Goal: Check status: Check status

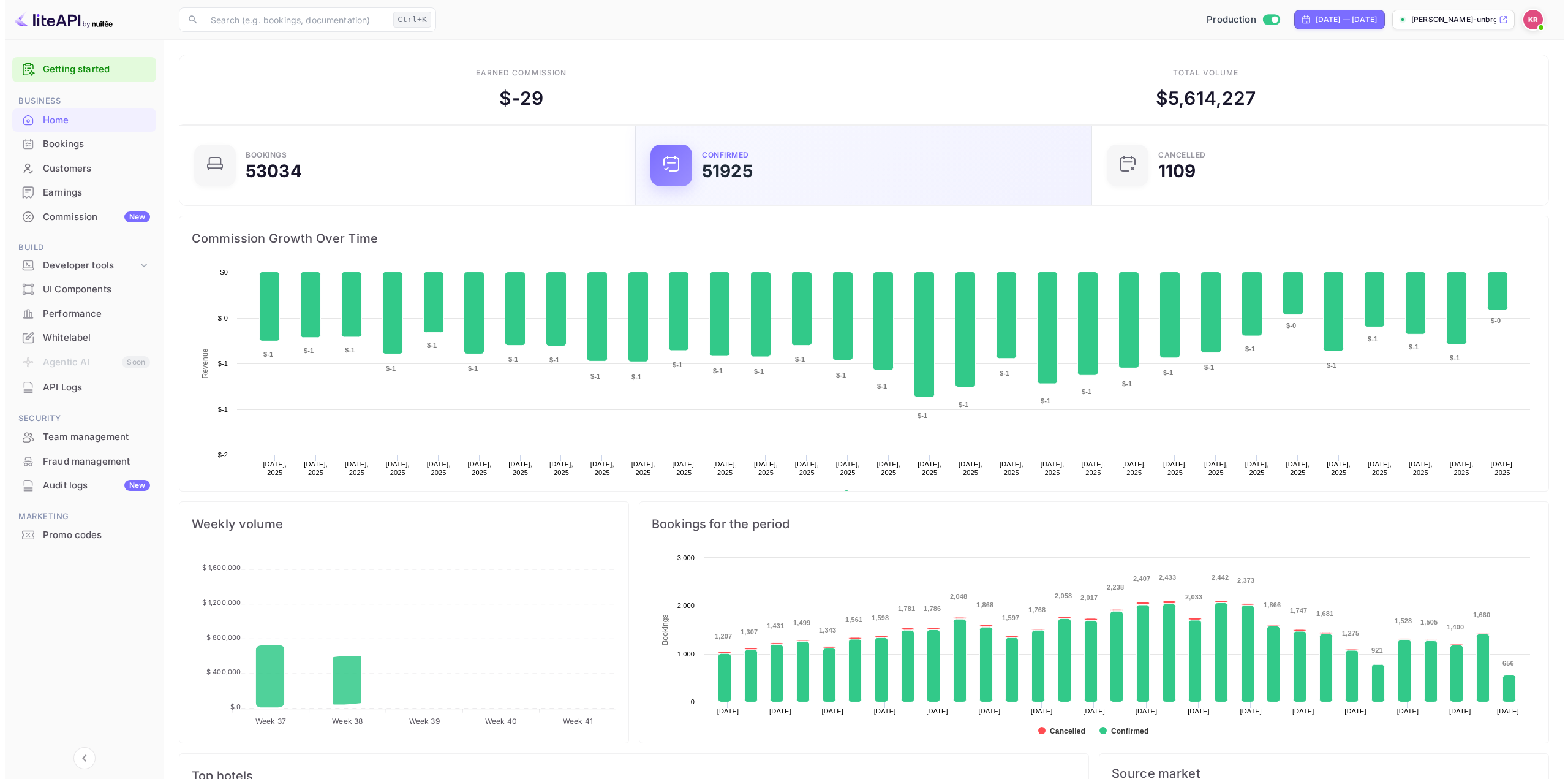
scroll to position [190, 440]
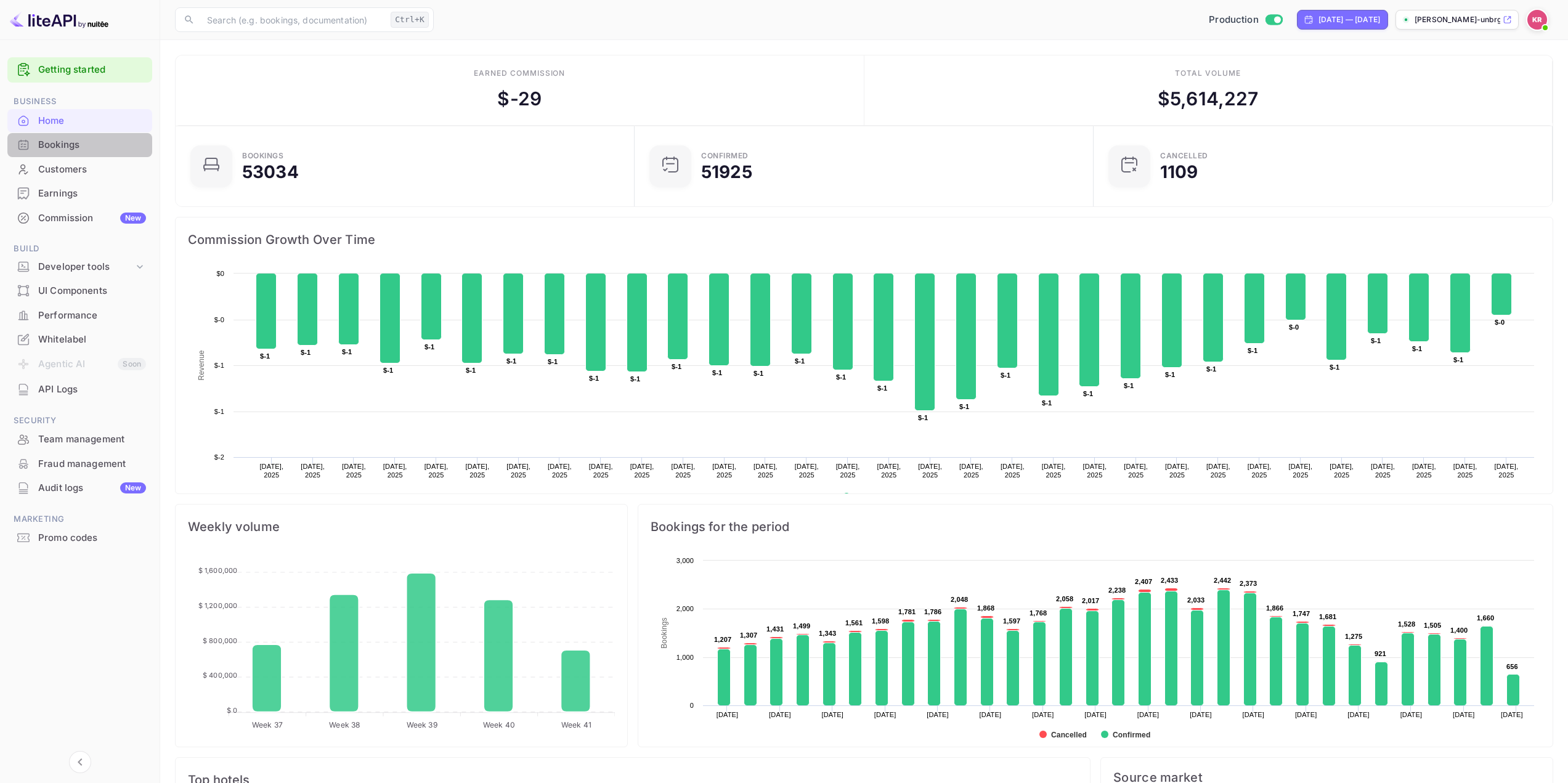
click at [75, 138] on div "Bookings" at bounding box center [80, 145] width 145 height 24
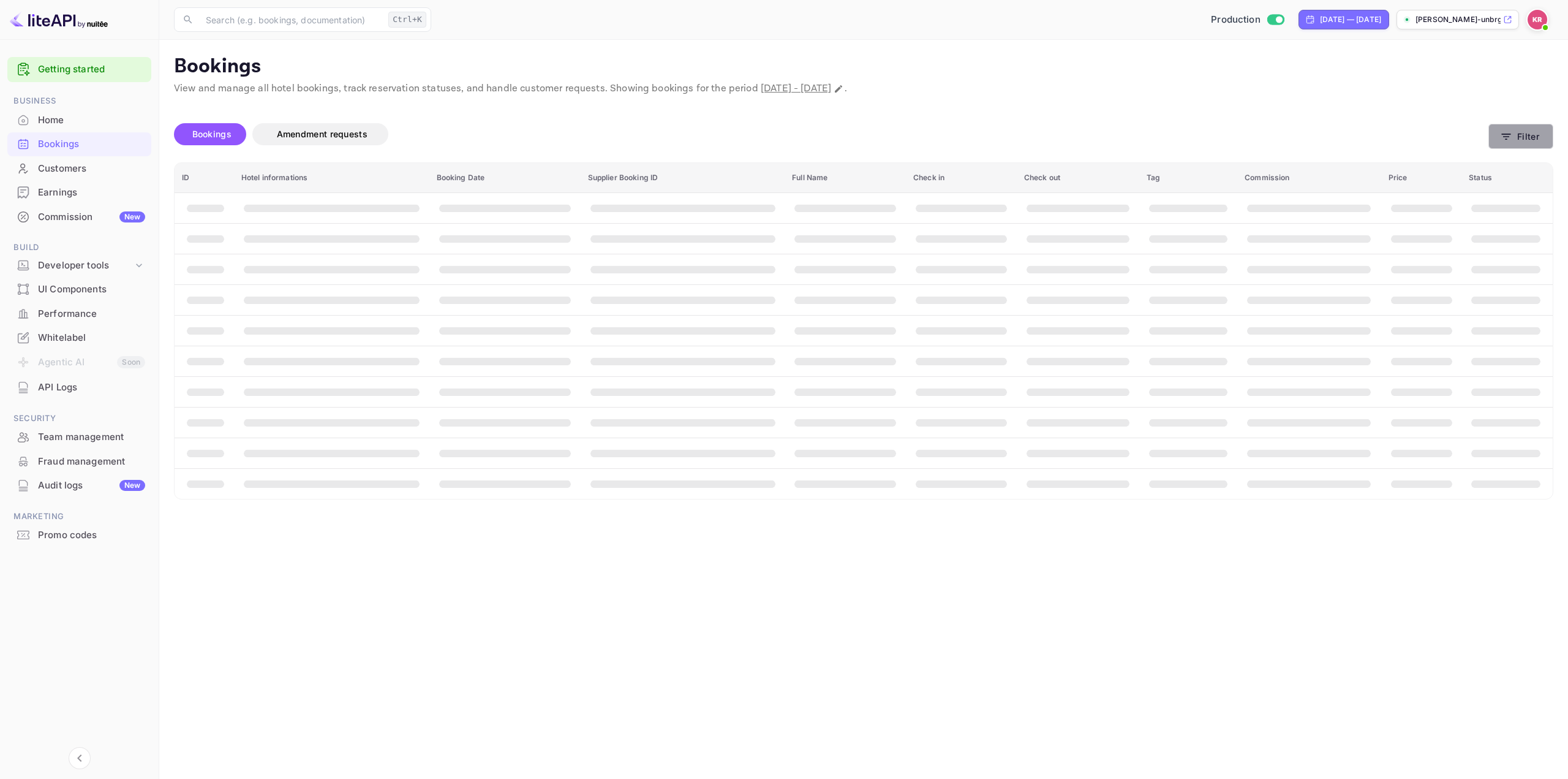
click at [1508, 139] on icon "button" at bounding box center [1506, 137] width 9 height 6
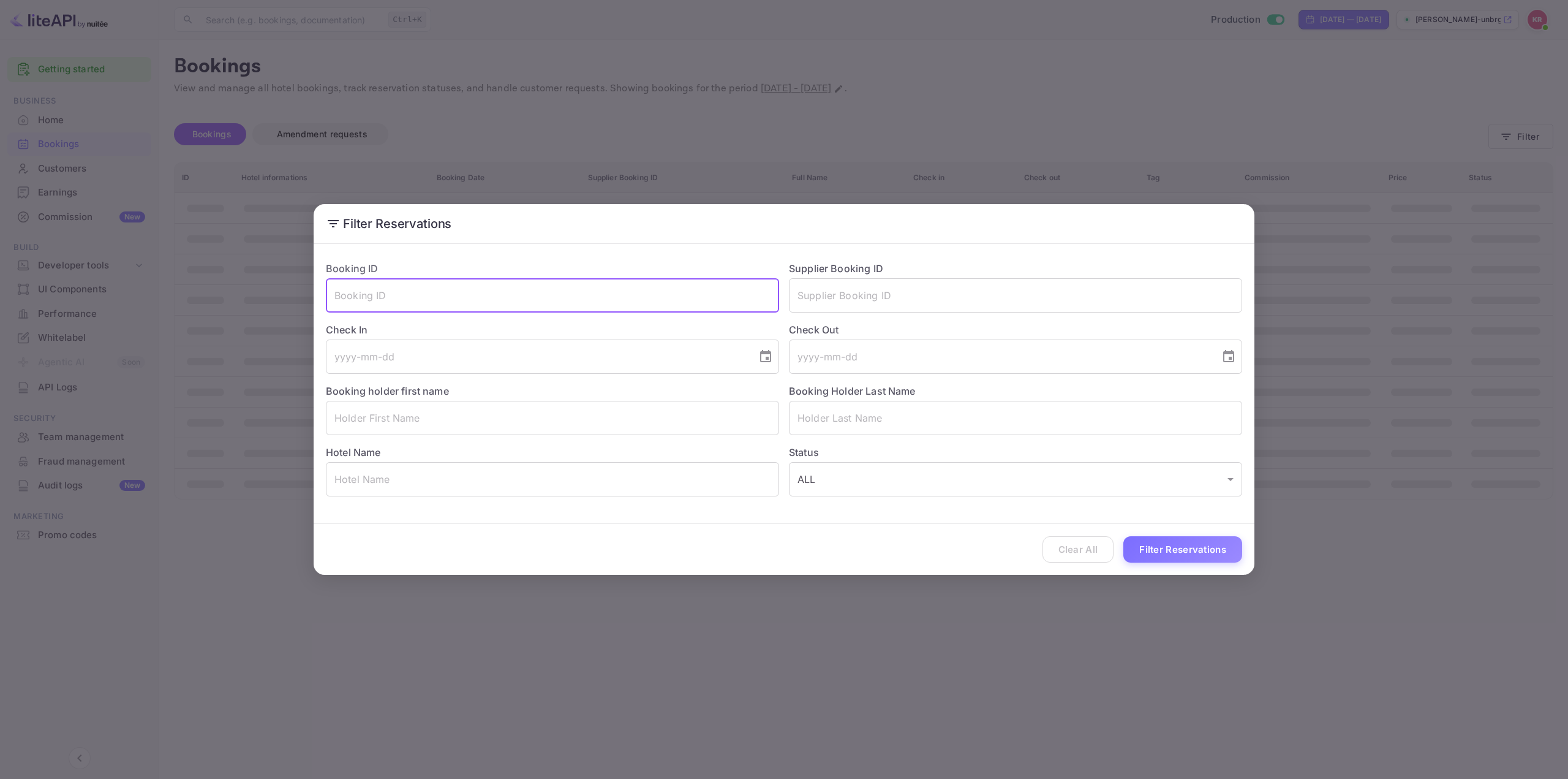
click at [403, 305] on input "text" at bounding box center [552, 295] width 454 height 34
paste input "GiXvueocL"
type input "GiXvueocL"
click at [1191, 547] on button "Filter Reservations" at bounding box center [1183, 549] width 119 height 26
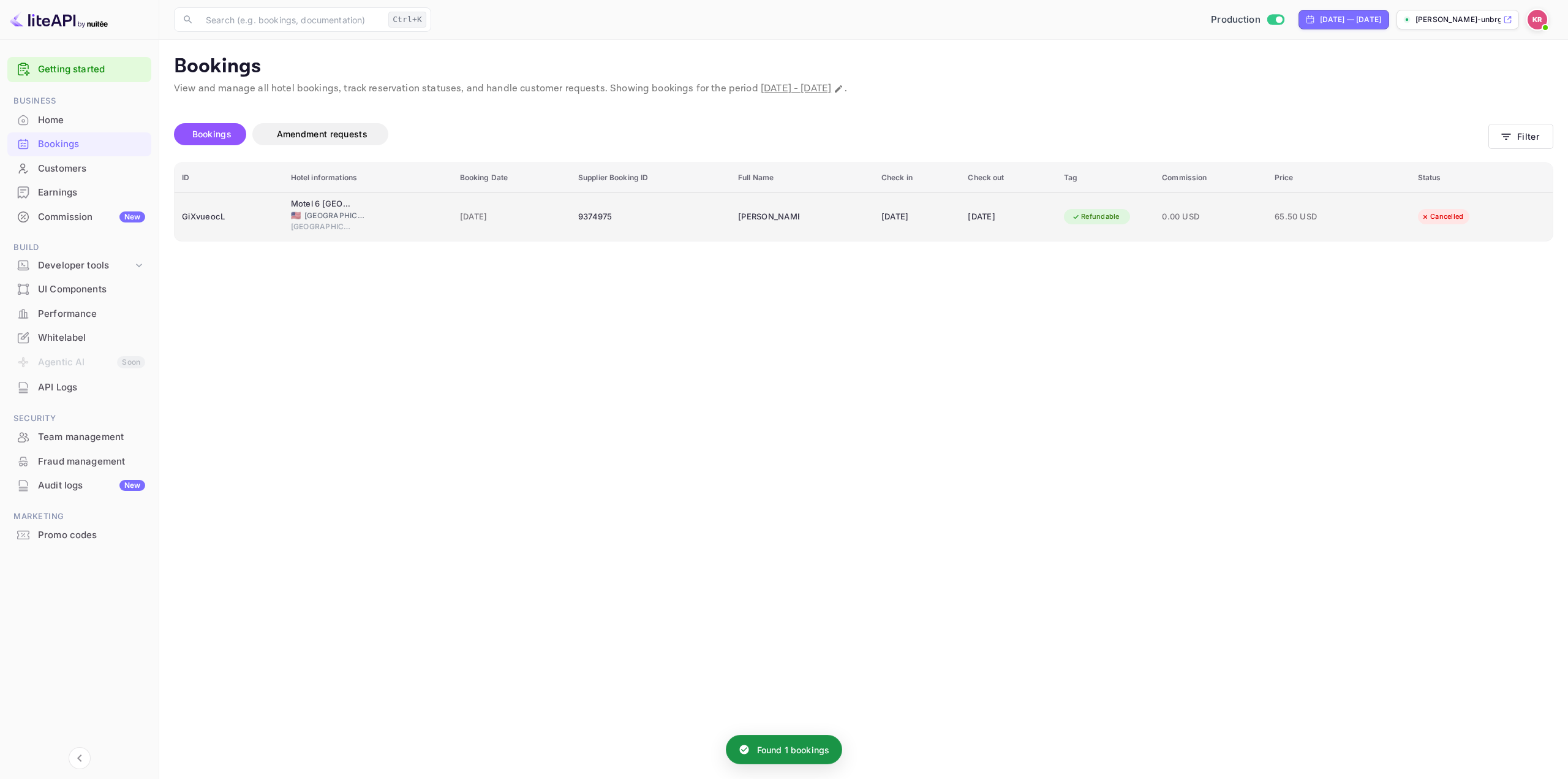
click at [971, 220] on div "[DATE]" at bounding box center [1008, 216] width 81 height 20
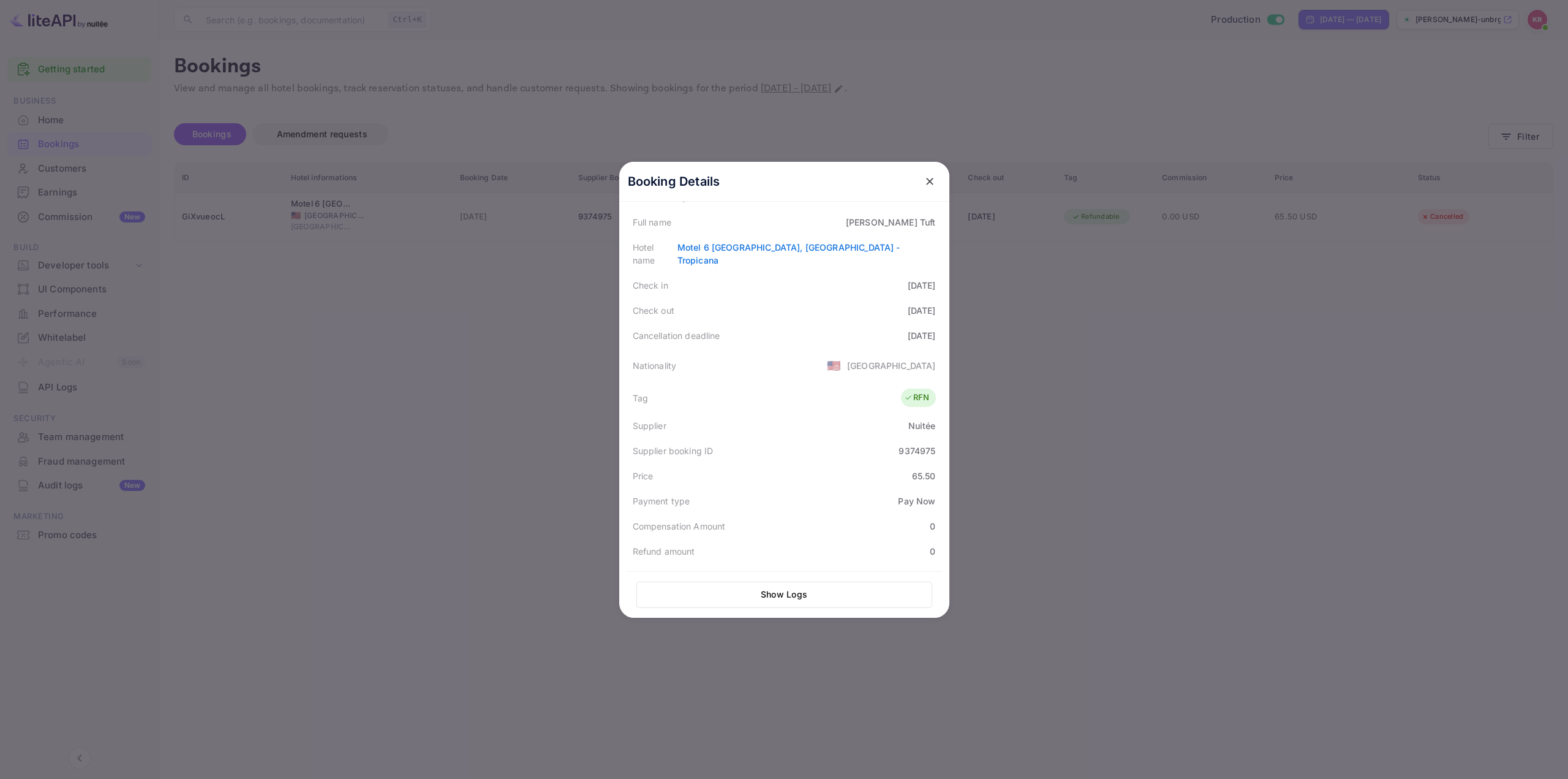
scroll to position [143, 0]
drag, startPoint x: 882, startPoint y: 346, endPoint x: 923, endPoint y: 346, distance: 41.0
click at [923, 353] on div "[DATE]" at bounding box center [922, 359] width 28 height 13
click at [863, 388] on div "Nationality 🇺🇸 [DEMOGRAPHIC_DATA]" at bounding box center [784, 388] width 316 height 34
click at [1191, 381] on div at bounding box center [784, 390] width 1568 height 779
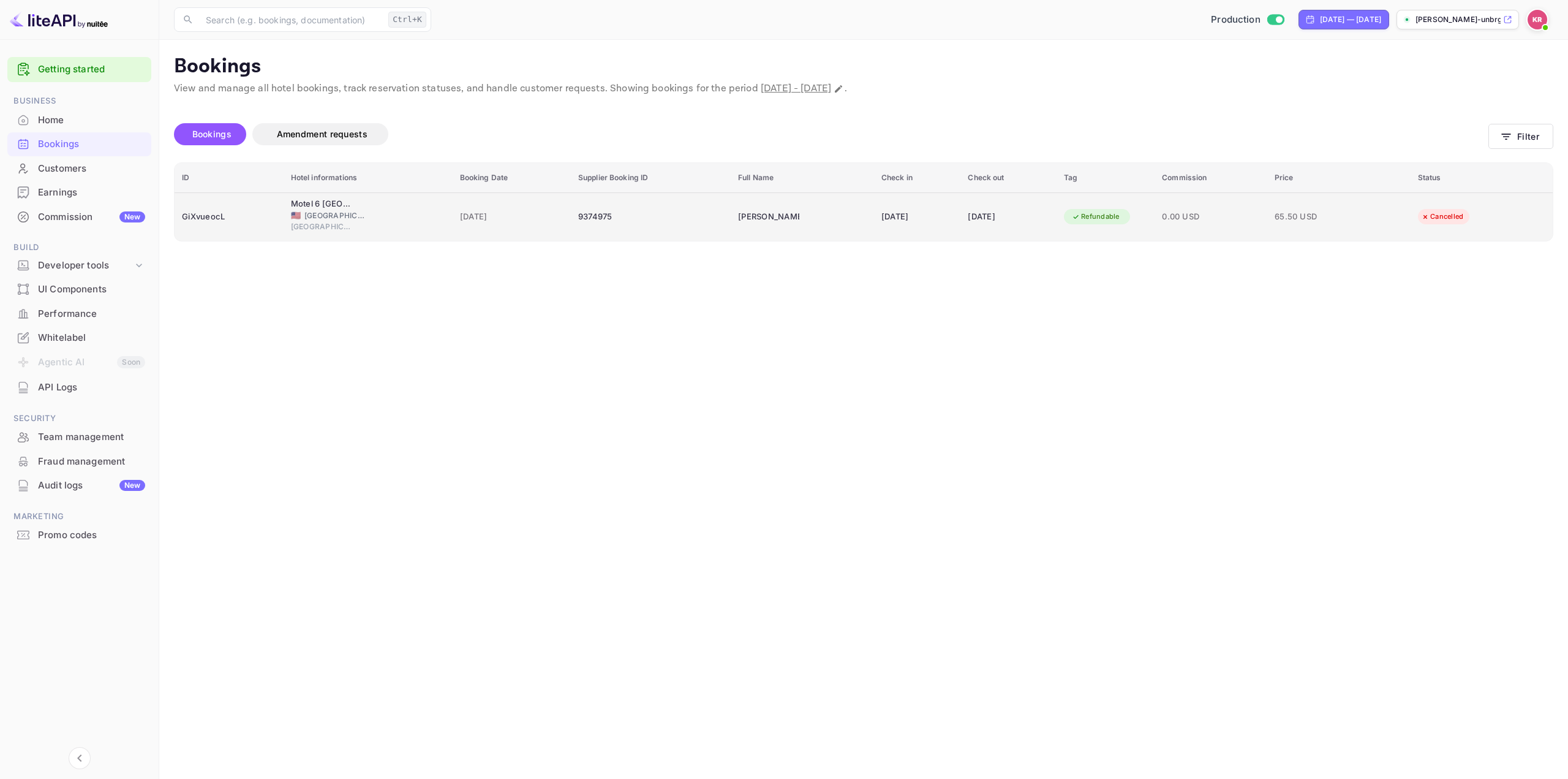
click at [1003, 226] on div "[DATE]" at bounding box center [1008, 216] width 81 height 20
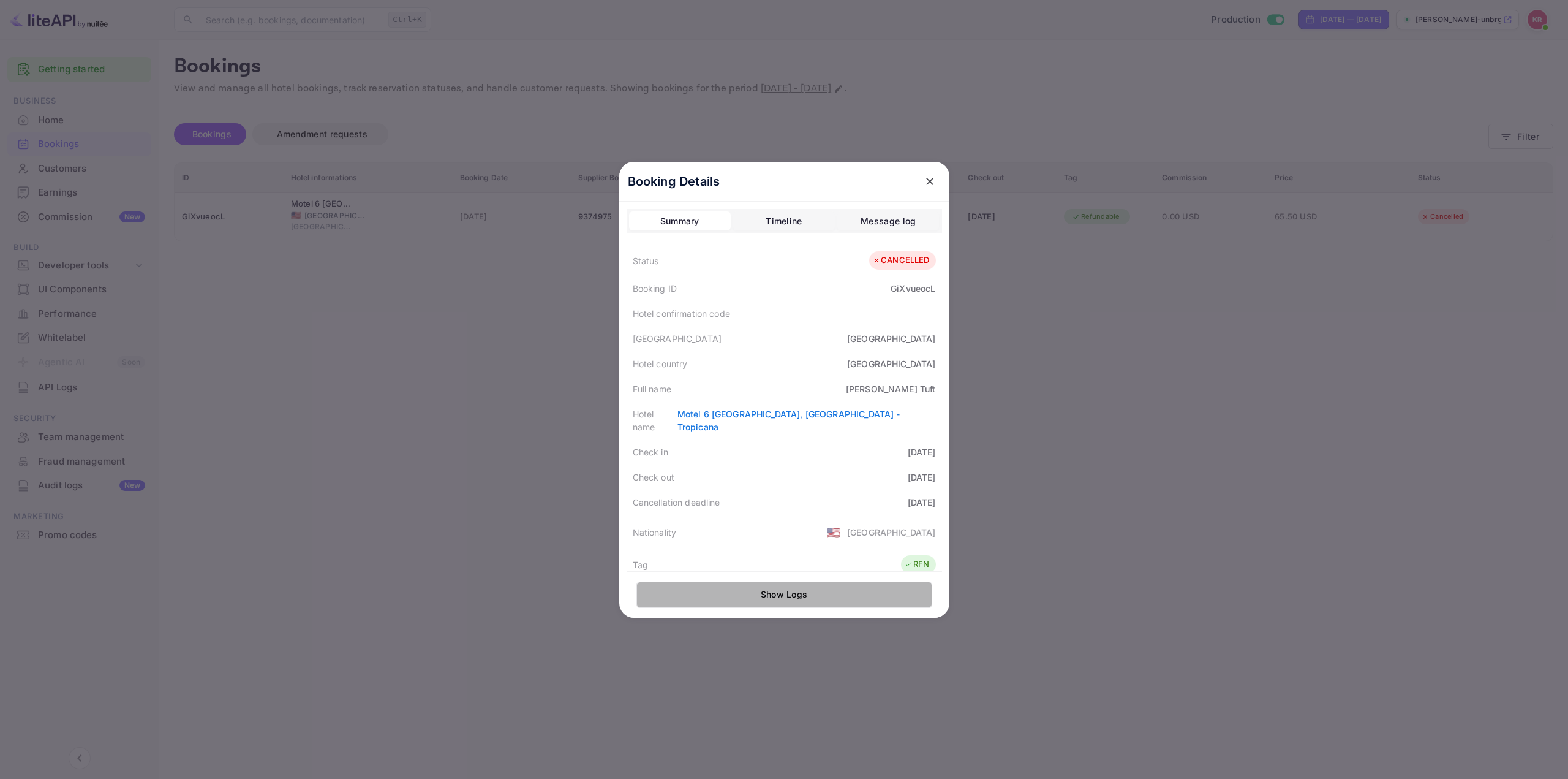
click at [805, 594] on button "Show Logs" at bounding box center [784, 594] width 296 height 26
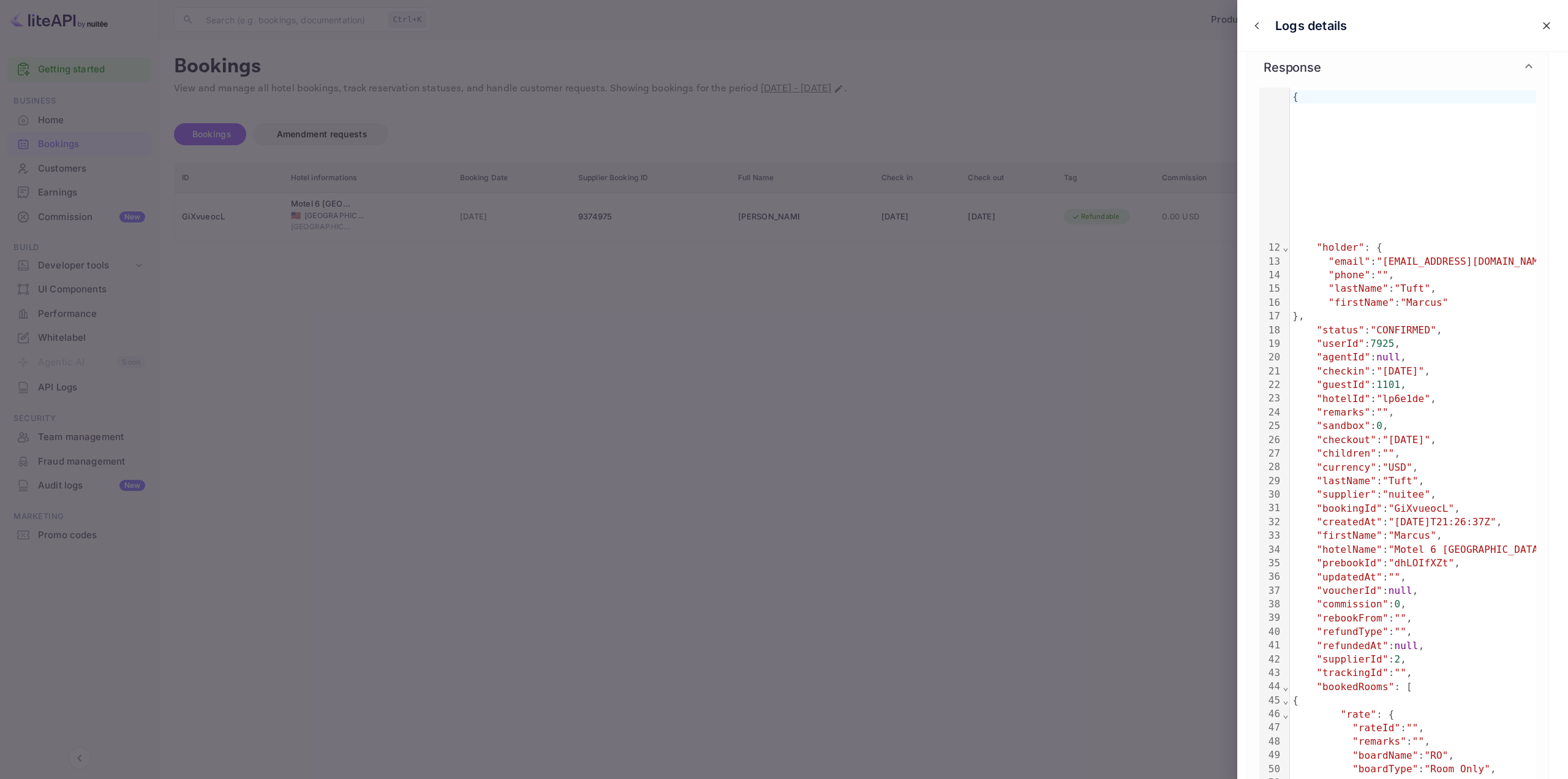
scroll to position [0, 0]
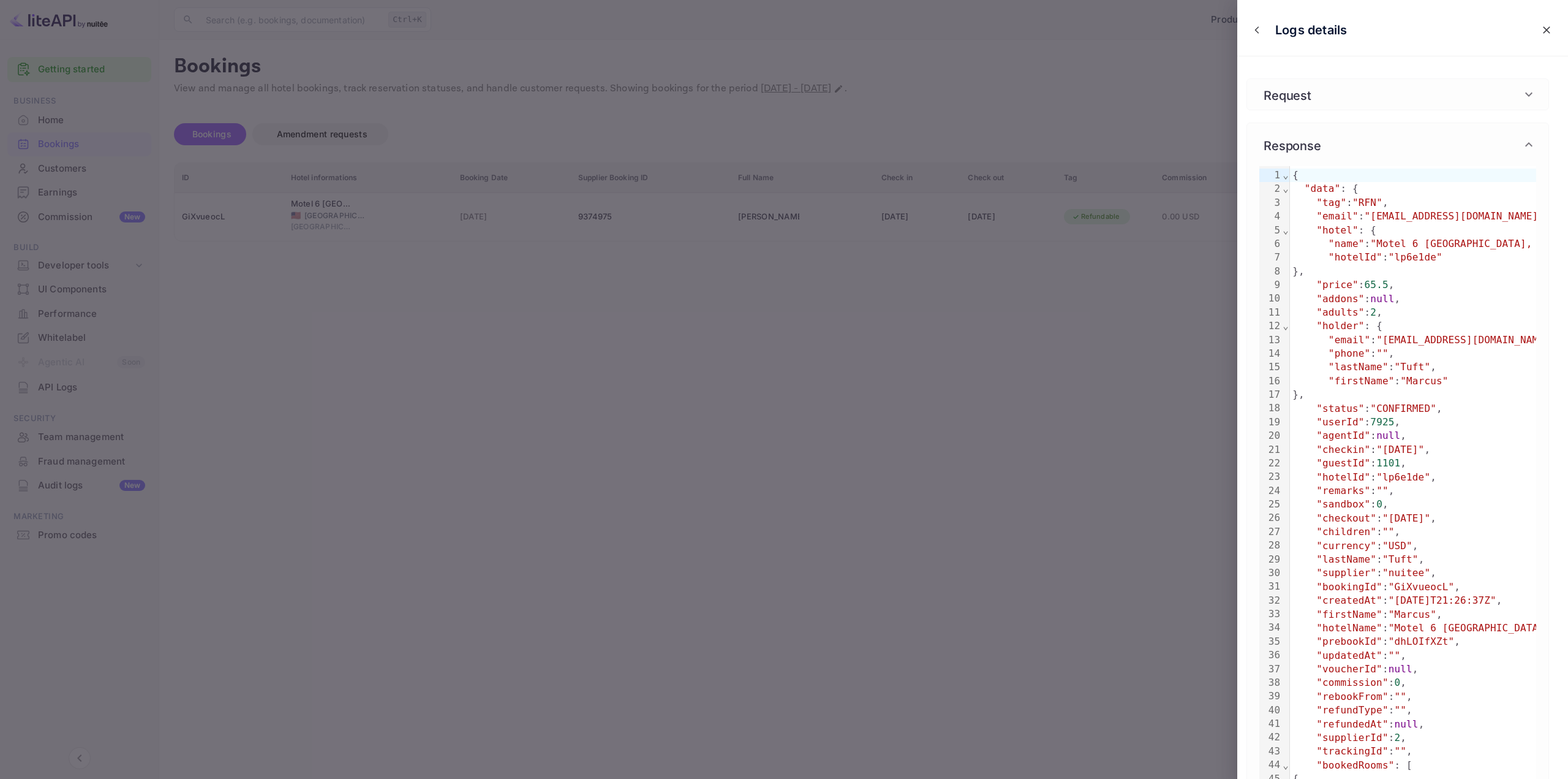
click at [984, 438] on div at bounding box center [784, 390] width 1568 height 779
